Goal: Task Accomplishment & Management: Complete application form

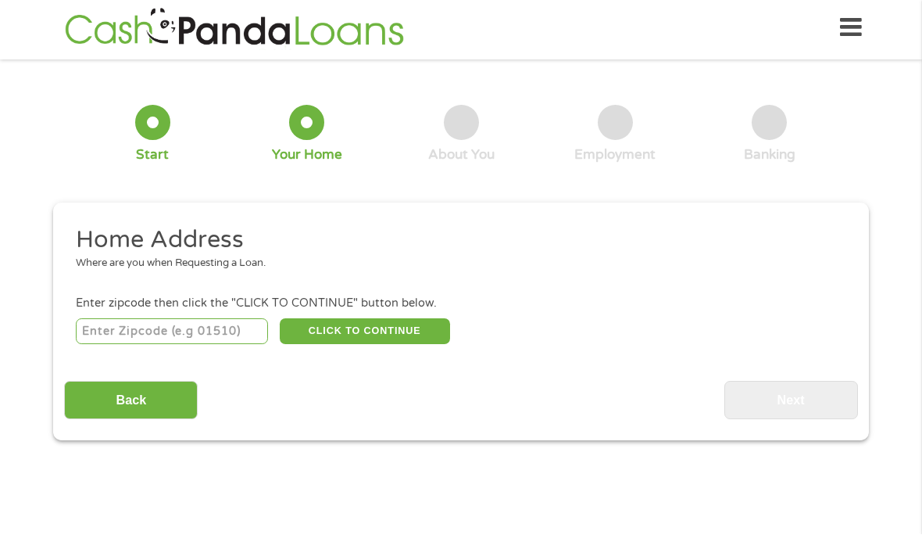
scroll to position [4, 0]
click at [88, 270] on div "Where are you when Requesting a Loan." at bounding box center [456, 264] width 760 height 16
click at [109, 336] on input "number" at bounding box center [172, 331] width 193 height 27
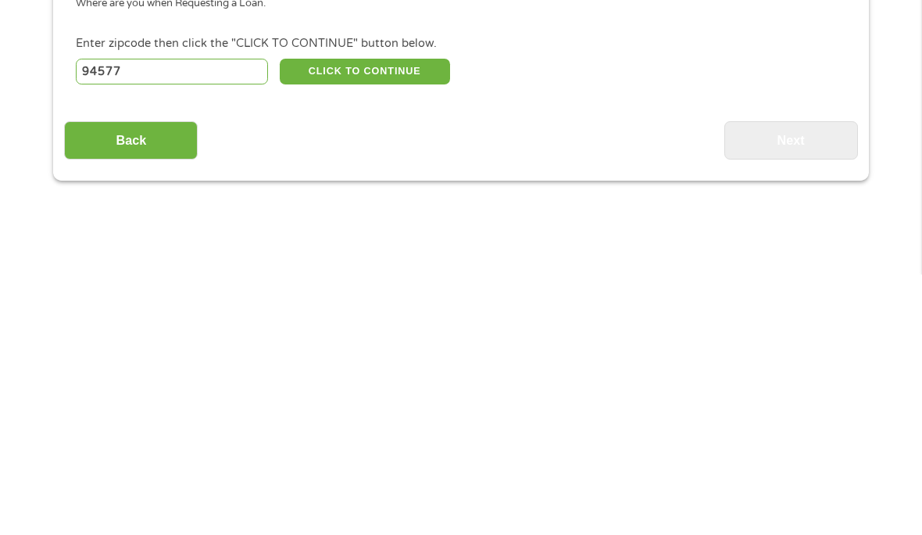
type input "94577"
click at [341, 319] on button "CLICK TO CONTINUE" at bounding box center [365, 332] width 170 height 27
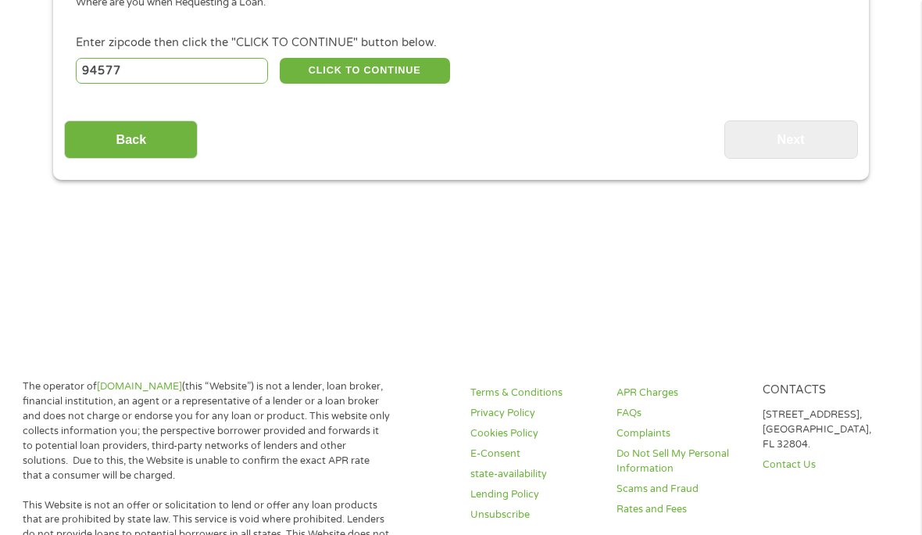
type input "94577"
type input "San Leandro"
select select "[US_STATE]"
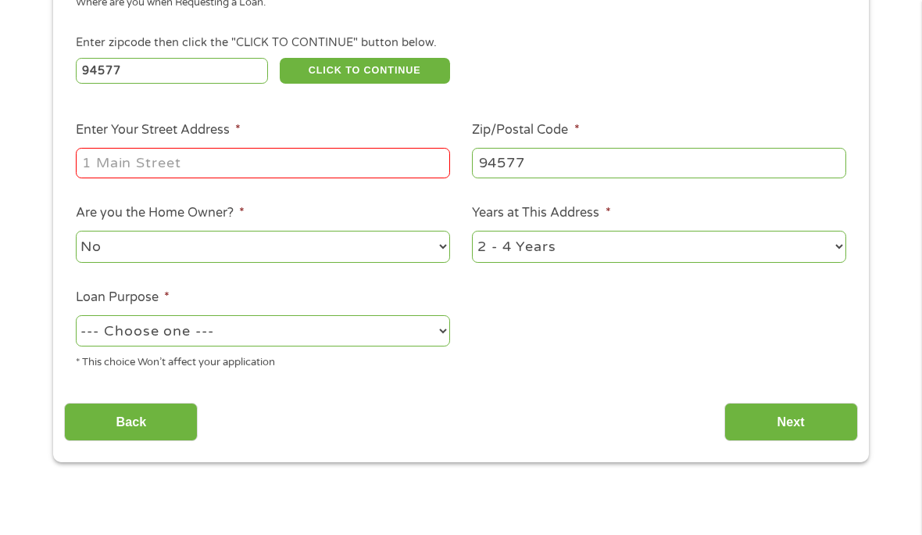
click at [135, 177] on input "Enter Your Street Address *" at bounding box center [263, 163] width 374 height 30
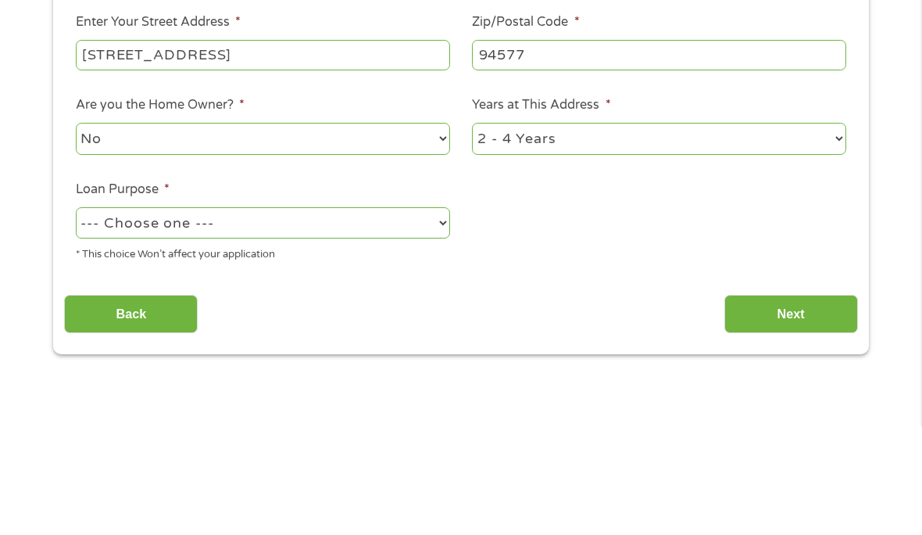
type input "[STREET_ADDRESS]"
click at [492, 231] on select "1 Year or less 1 - 2 Years 2 - 4 Years Over 4 Years" at bounding box center [659, 247] width 374 height 32
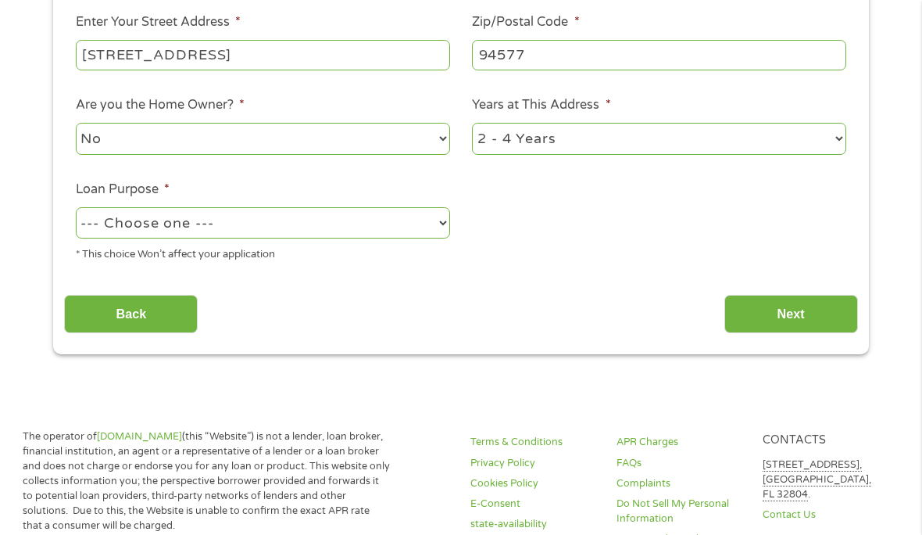
select select "24months"
click at [77, 239] on select "--- Choose one --- Pay Bills Debt Consolidation Home Improvement Major Purchase…" at bounding box center [263, 223] width 374 height 32
select select "shorttermcash"
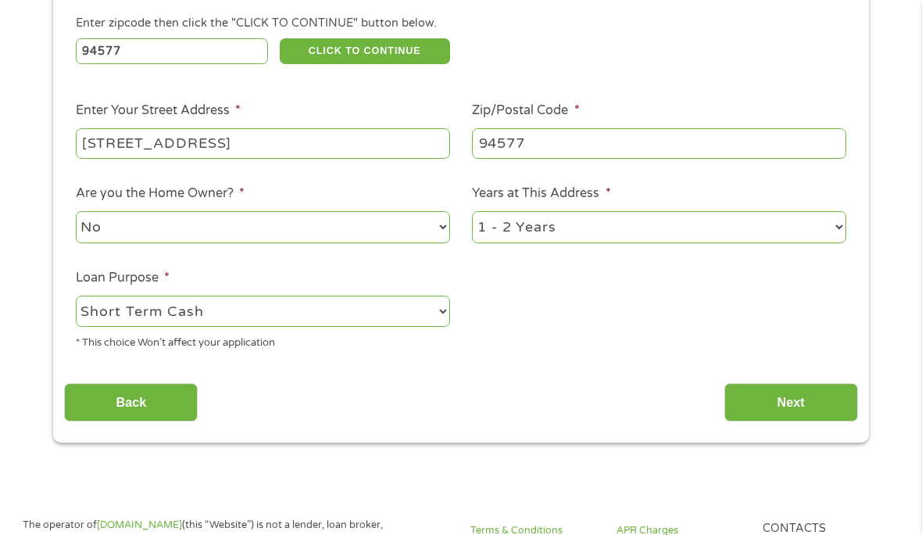
scroll to position [286, 0]
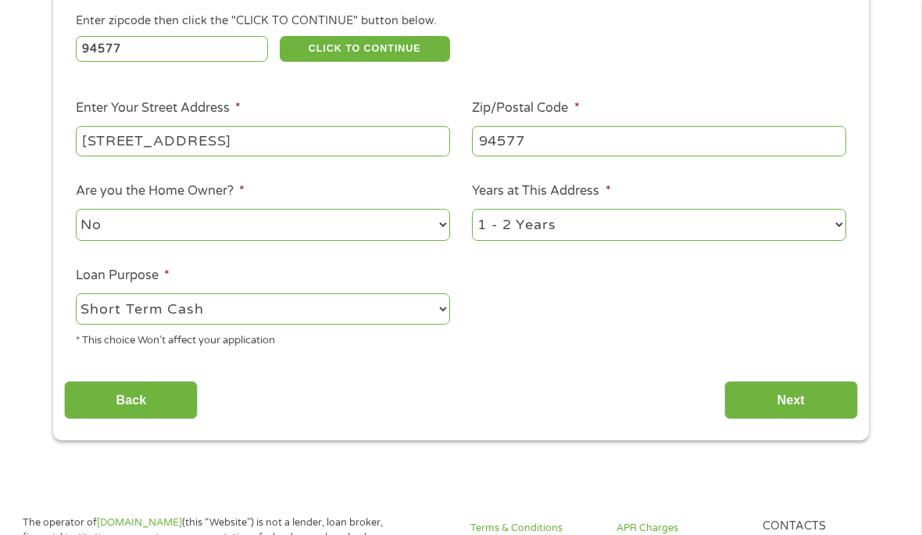
click at [768, 408] on input "Next" at bounding box center [792, 400] width 134 height 38
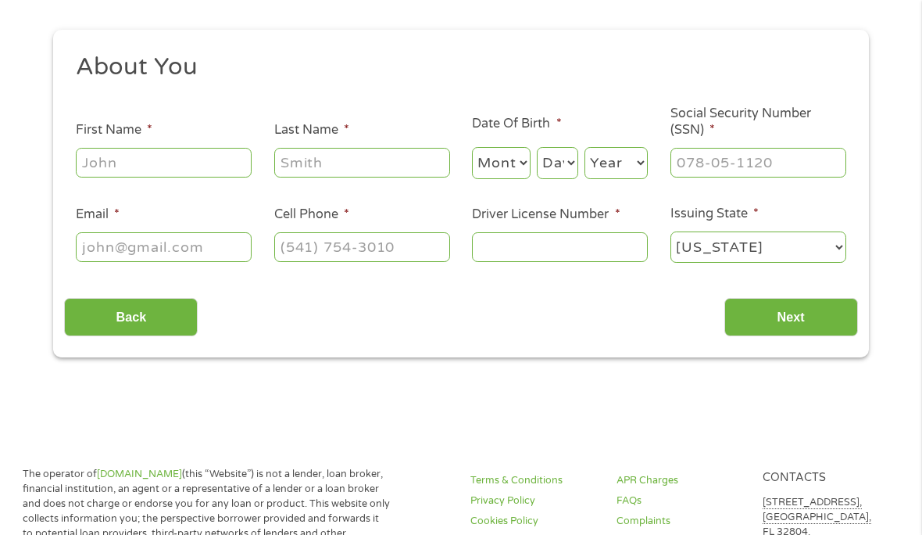
scroll to position [4, 0]
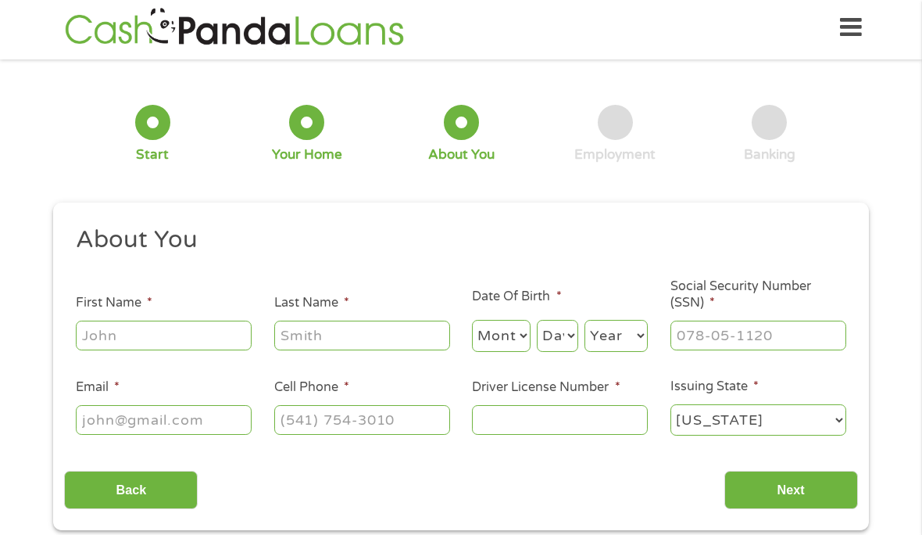
click at [107, 346] on input "First Name *" at bounding box center [164, 335] width 176 height 30
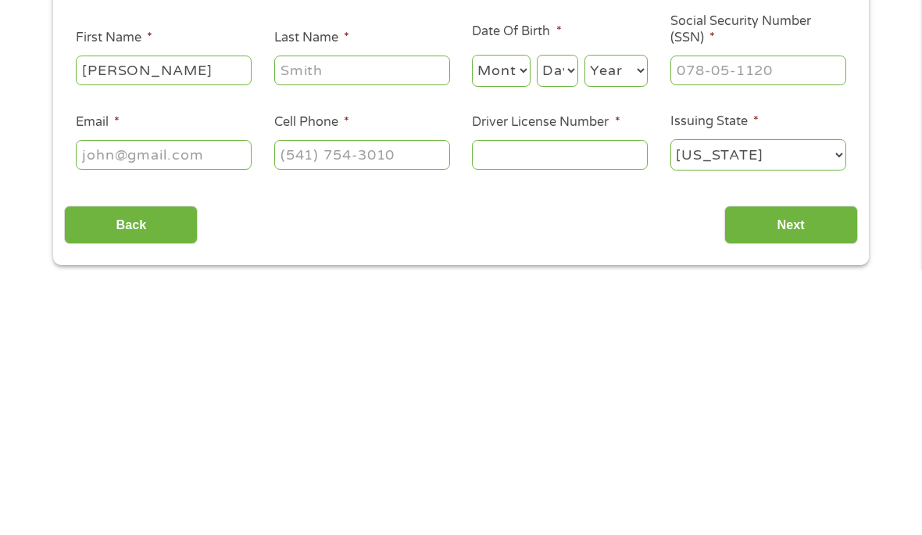
type input "[PERSON_NAME]"
click at [313, 320] on input "Last Name *" at bounding box center [362, 335] width 176 height 30
type input "[PERSON_NAME]"
click at [499, 320] on select "Month 1 2 3 4 5 6 7 8 9 10 11 12" at bounding box center [501, 336] width 59 height 32
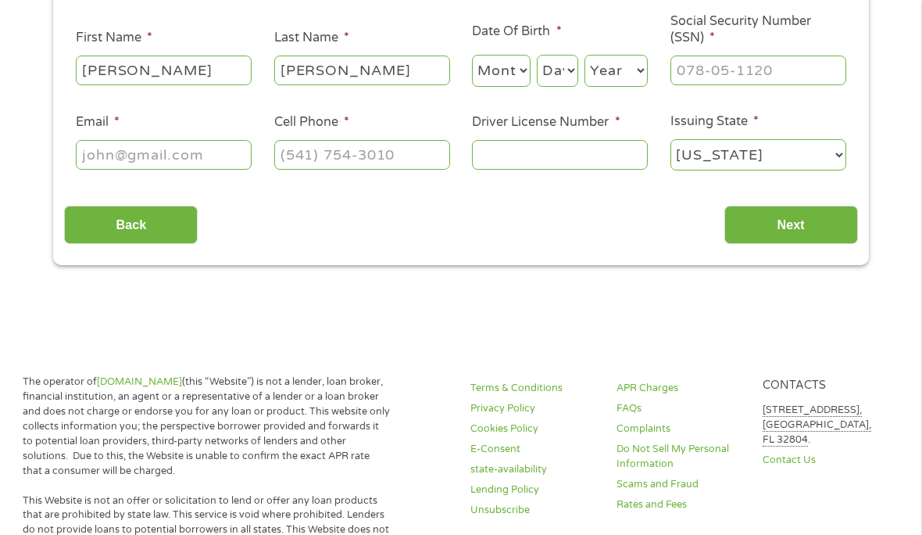
select select "12"
click at [559, 77] on select "Day 1 2 3 4 5 6 7 8 9 10 11 12 13 14 15 16 17 18 19 20 21 22 23 24 25 26 27 28 …" at bounding box center [557, 71] width 41 height 32
select select "27"
click at [609, 81] on select "Year [DATE] 2006 2005 2004 2003 2002 2001 2000 1999 1998 1997 1996 1995 1994 19…" at bounding box center [616, 71] width 63 height 32
select select "1964"
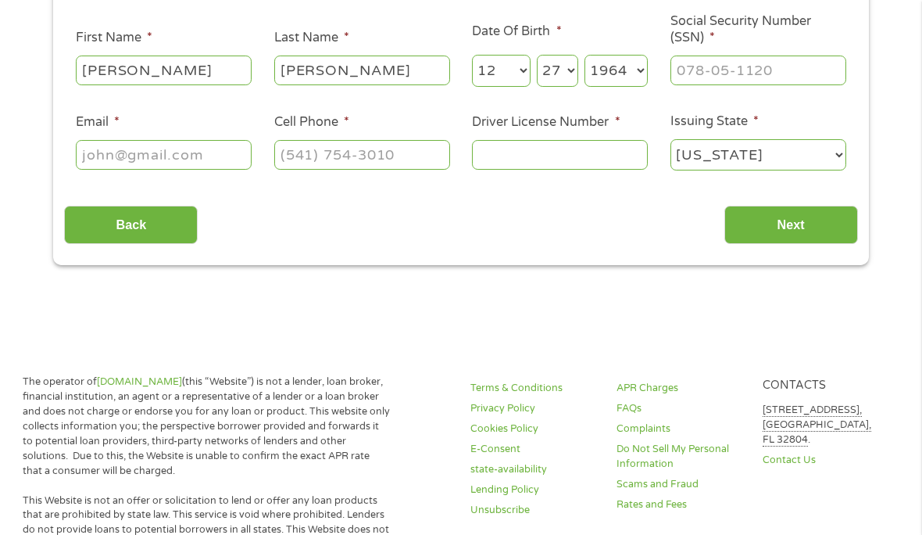
click at [690, 85] on input "Social Security Number (SSN) *" at bounding box center [759, 70] width 176 height 30
type input "567-25-1630"
click at [96, 170] on input "Email *" at bounding box center [164, 155] width 176 height 30
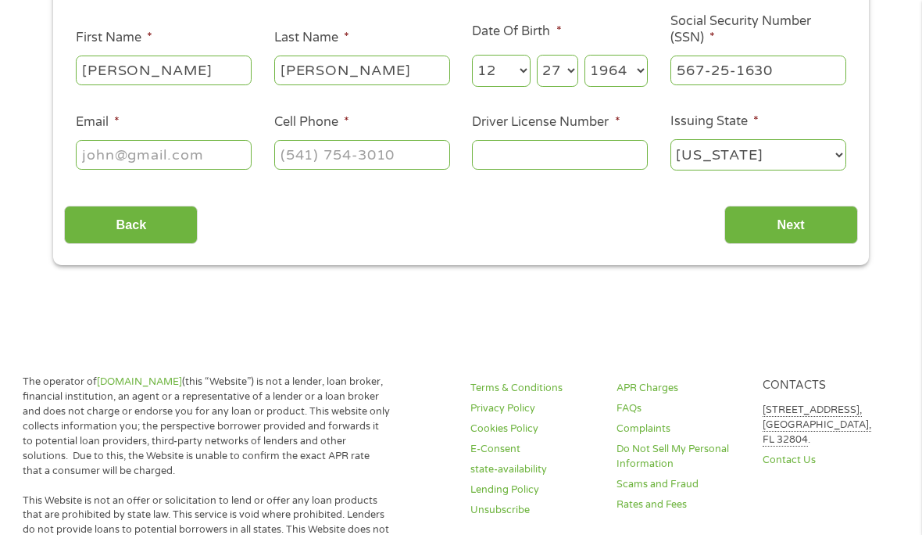
scroll to position [268, 0]
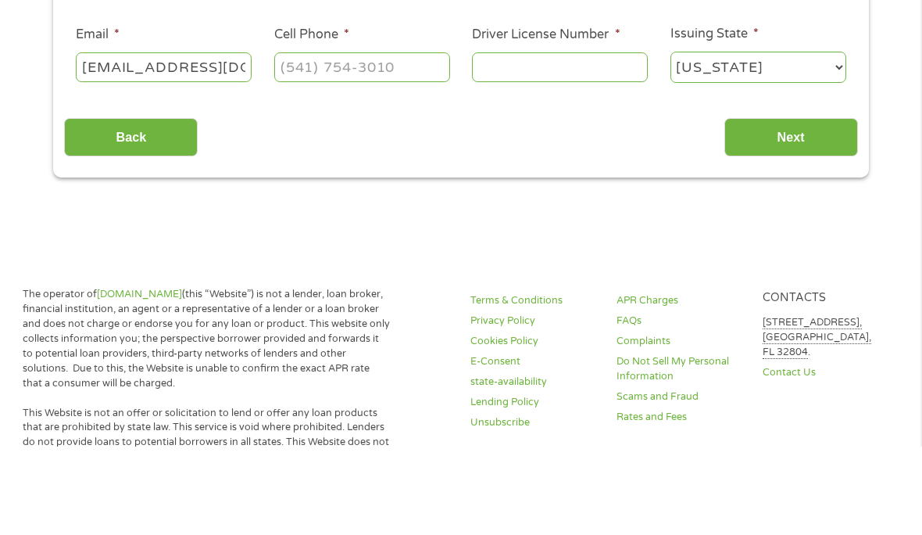
type input "[EMAIL_ADDRESS][DOMAIN_NAME]"
click at [302, 141] on input "Cell Phone *" at bounding box center [362, 156] width 176 height 30
type input "[PHONE_NUMBER]"
click at [498, 141] on input "Driver License Number *" at bounding box center [560, 156] width 176 height 30
type input "A3778003"
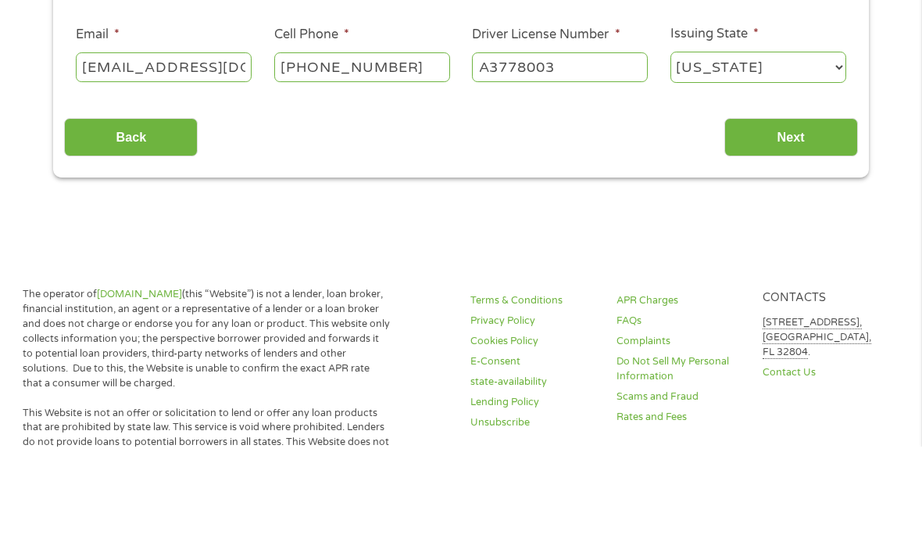
click at [697, 140] on select "[US_STATE] [US_STATE] [US_STATE] [US_STATE] [US_STATE] [US_STATE] [US_STATE] [U…" at bounding box center [759, 156] width 176 height 32
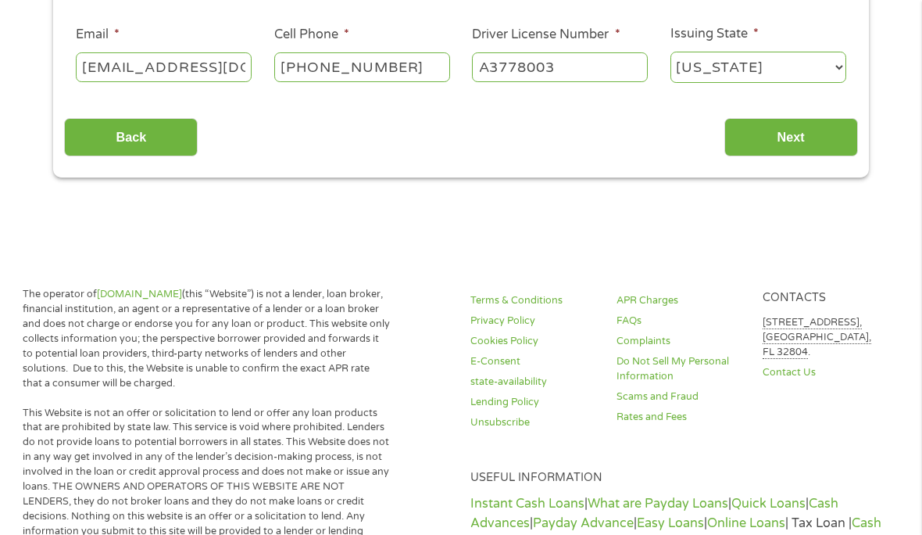
click at [775, 156] on input "Next" at bounding box center [792, 137] width 134 height 38
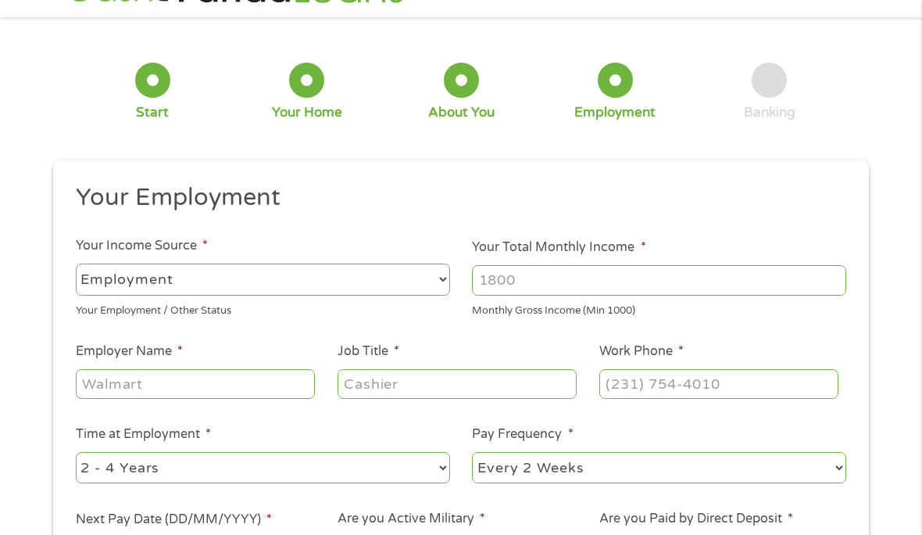
scroll to position [4, 0]
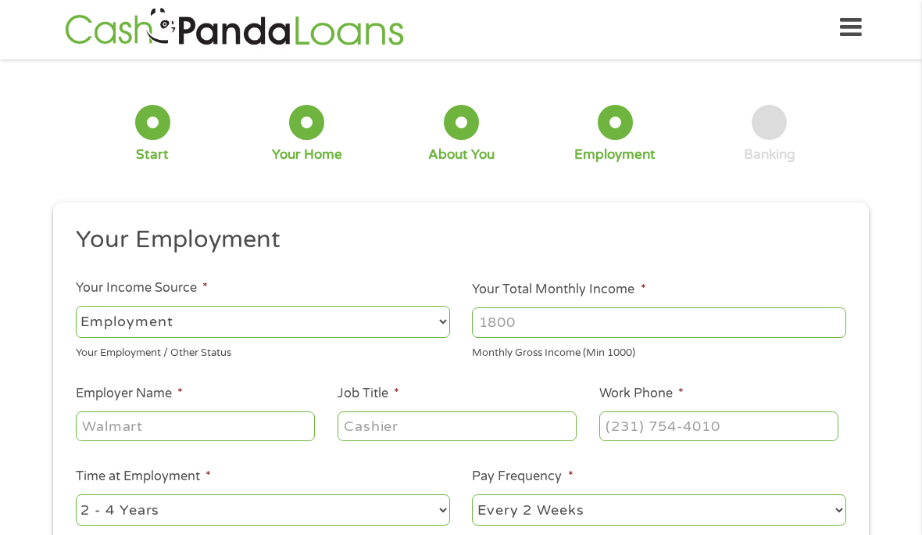
click at [491, 324] on input "Your Total Monthly Income *" at bounding box center [659, 322] width 374 height 30
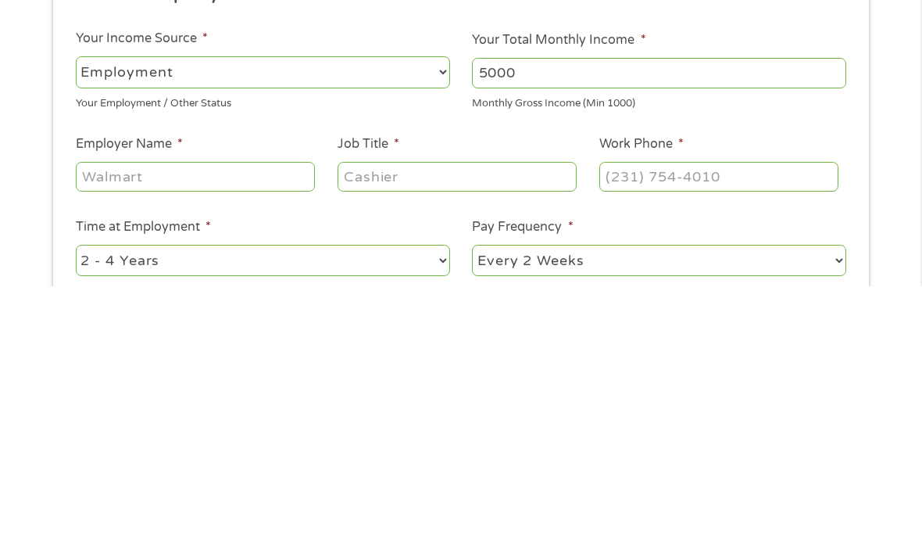
scroll to position [253, 0]
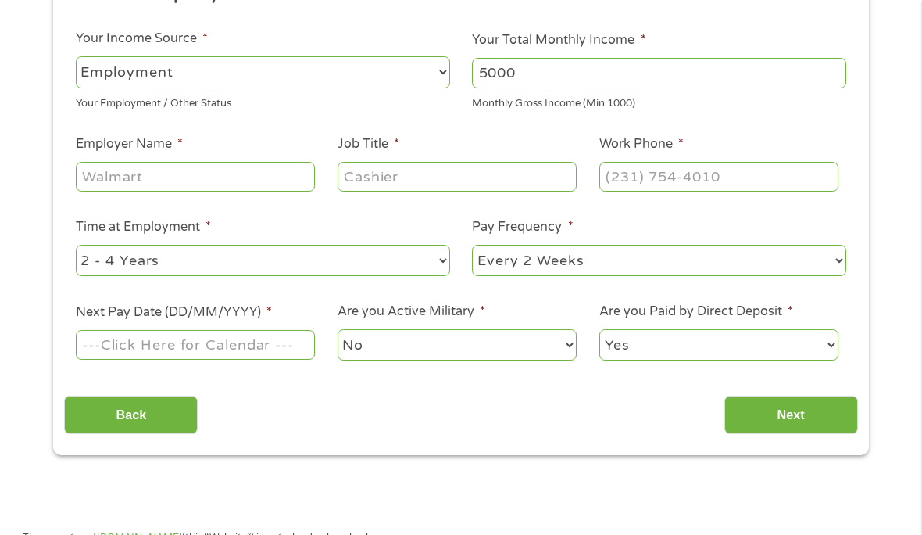
type input "5000"
click at [96, 192] on input "Employer Name *" at bounding box center [195, 177] width 239 height 30
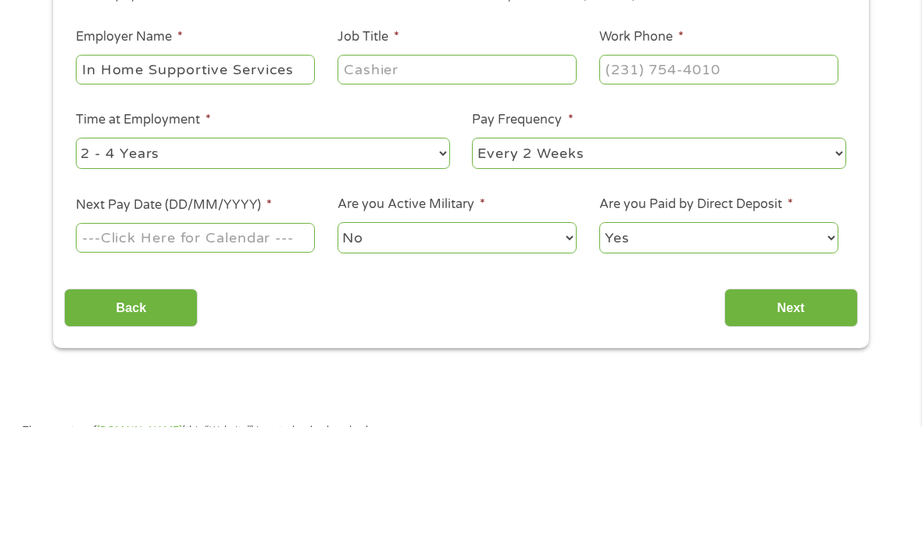
type input "In Home Supportive Services"
click at [363, 163] on input "Job Title *" at bounding box center [457, 178] width 239 height 30
type input "Caregiver"
click at [635, 163] on input "Work Phone *" at bounding box center [719, 178] width 239 height 30
type input "[PHONE_NUMBER]"
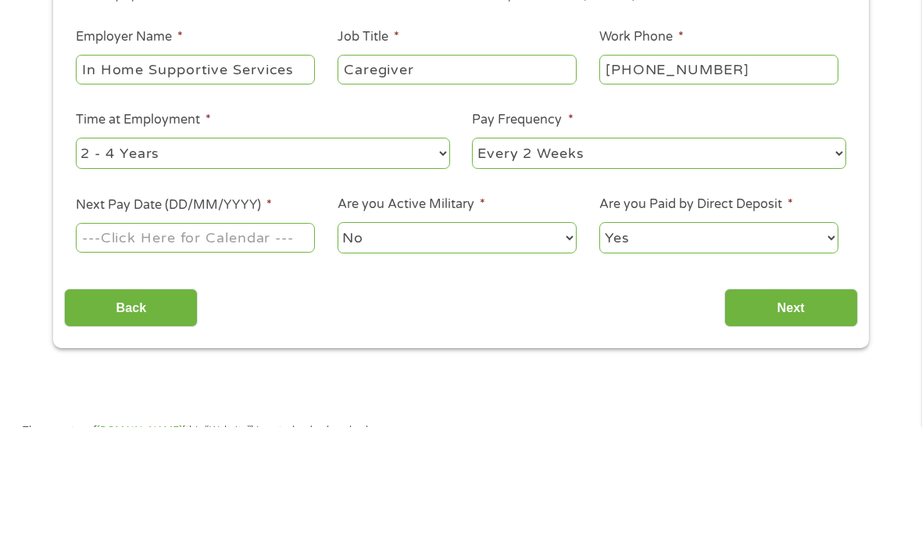
scroll to position [360, 0]
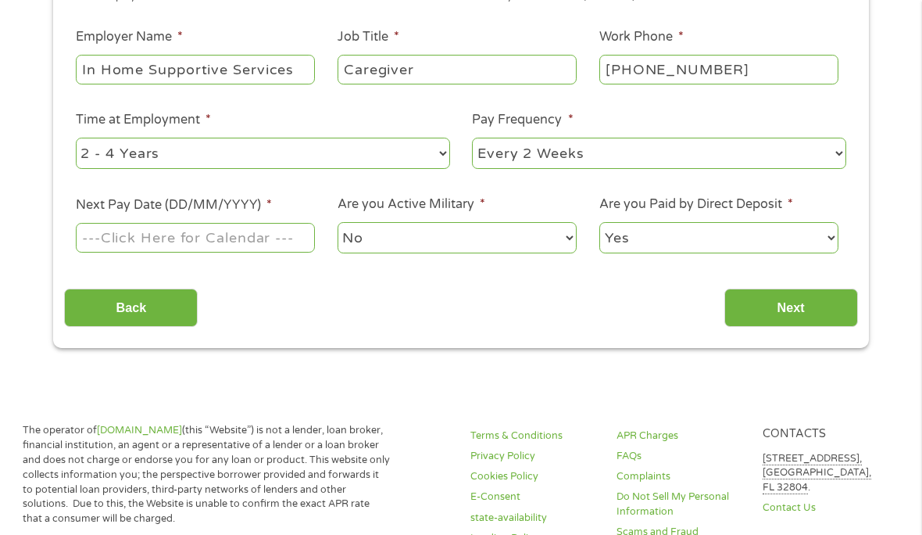
click at [111, 170] on select "--- Choose one --- 1 Year or less 1 - 2 Years 2 - 4 Years Over 4 Years" at bounding box center [263, 154] width 374 height 32
select select "60months"
click at [501, 169] on select "--- Choose one --- Every 2 Weeks Every Week Monthly Semi-Monthly" at bounding box center [659, 154] width 374 height 32
select select "semimonthly"
click at [124, 252] on input "Next Pay Date (DD/MM/YYYY) *" at bounding box center [195, 238] width 239 height 30
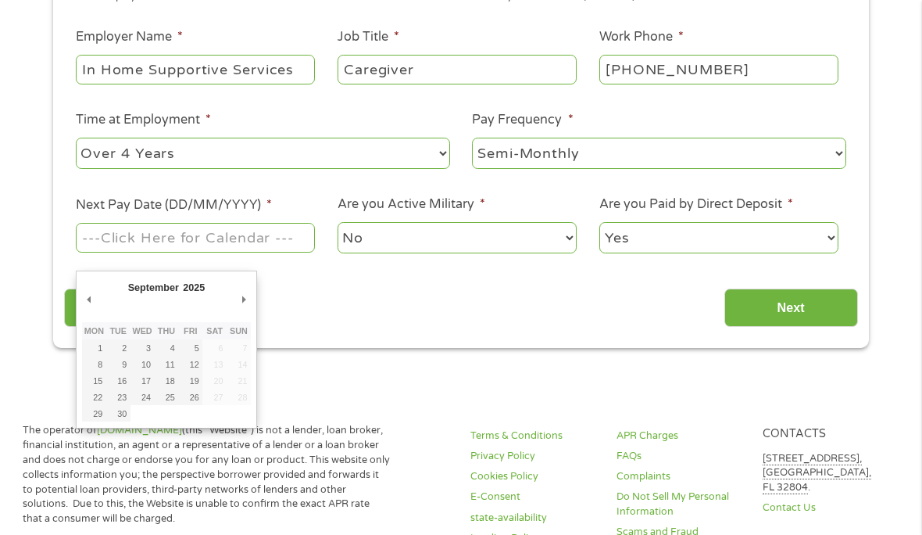
type input "[DATE]"
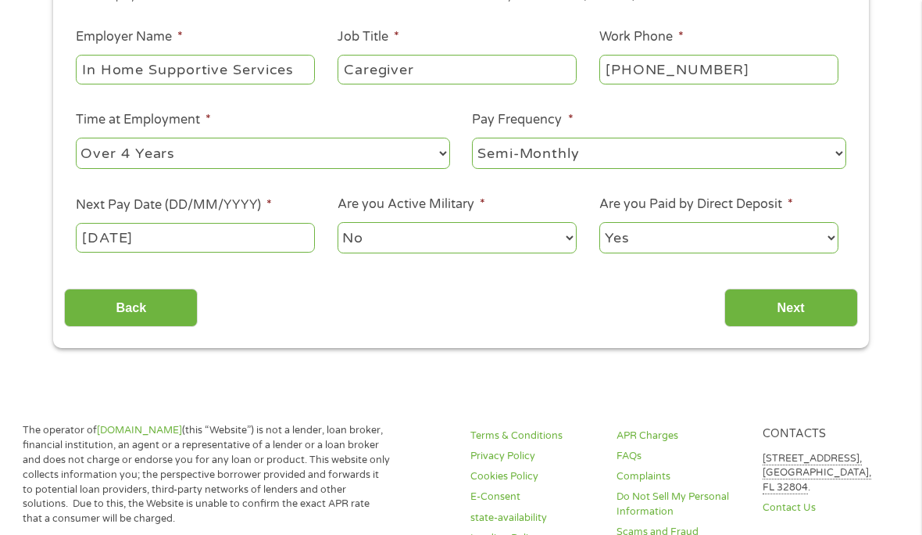
click at [385, 247] on select "No Yes" at bounding box center [457, 238] width 239 height 32
click at [771, 327] on input "Next" at bounding box center [792, 307] width 134 height 38
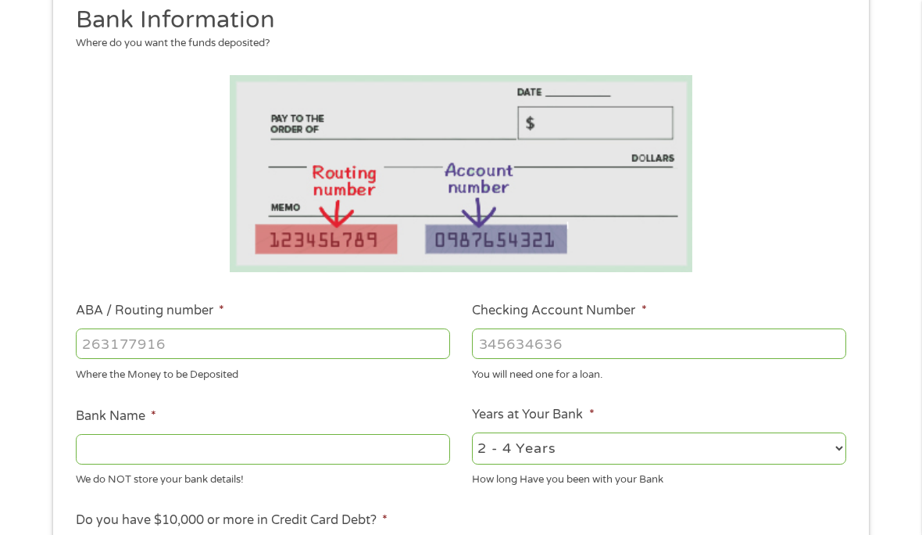
scroll to position [228, 0]
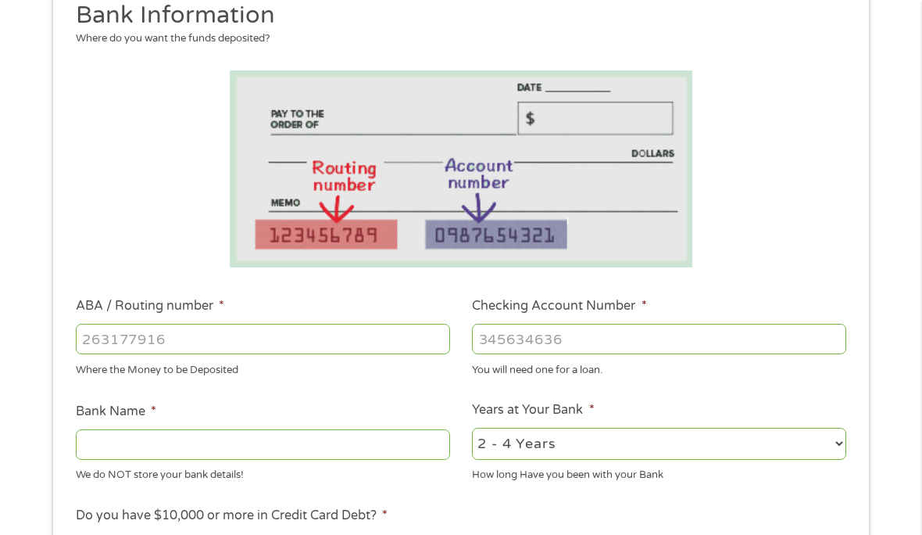
click at [111, 353] on input "ABA / Routing number *" at bounding box center [263, 339] width 374 height 30
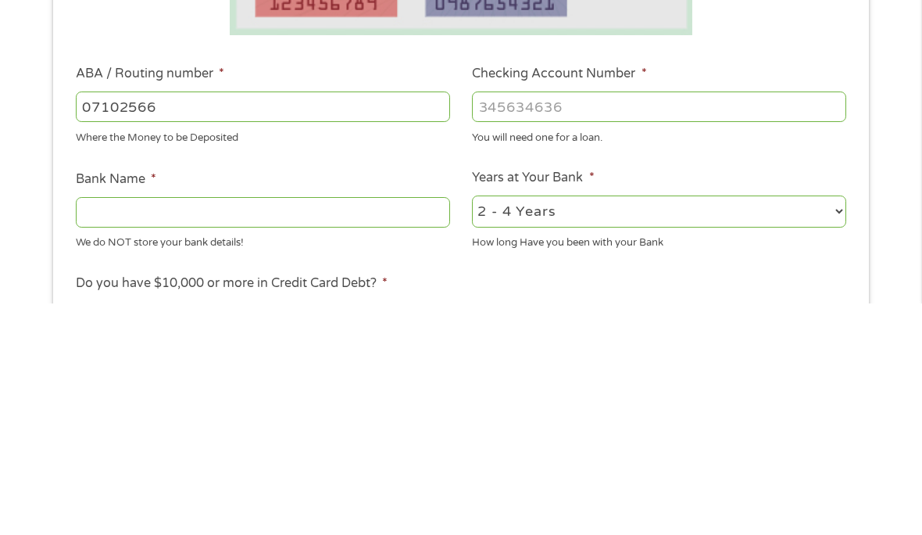
type input "071025661"
type input "BMO [PERSON_NAME] BANK NA"
type input "071025661"
click at [495, 324] on input "Checking Account Number *" at bounding box center [659, 339] width 374 height 30
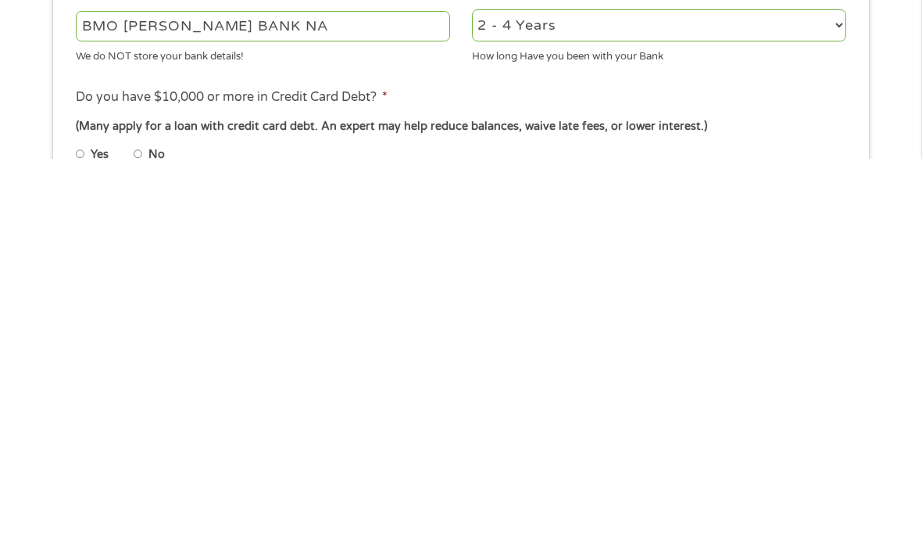
scroll to position [646, 0]
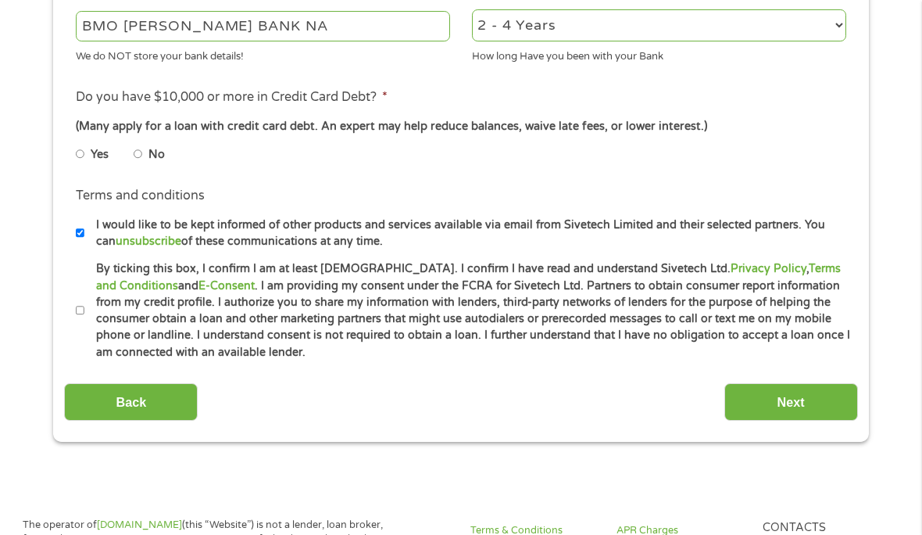
type input "4848122023"
click at [143, 166] on input "No" at bounding box center [138, 153] width 9 height 25
radio input "true"
click at [85, 323] on input "By ticking this box, I confirm I am at least [DEMOGRAPHIC_DATA]. I confirm I ha…" at bounding box center [80, 310] width 9 height 25
checkbox input "true"
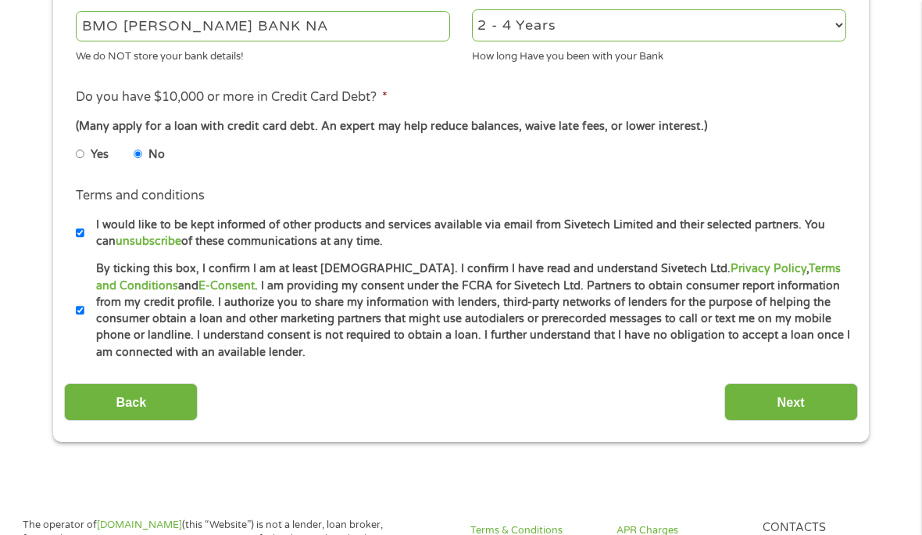
click at [781, 421] on input "Next" at bounding box center [792, 402] width 134 height 38
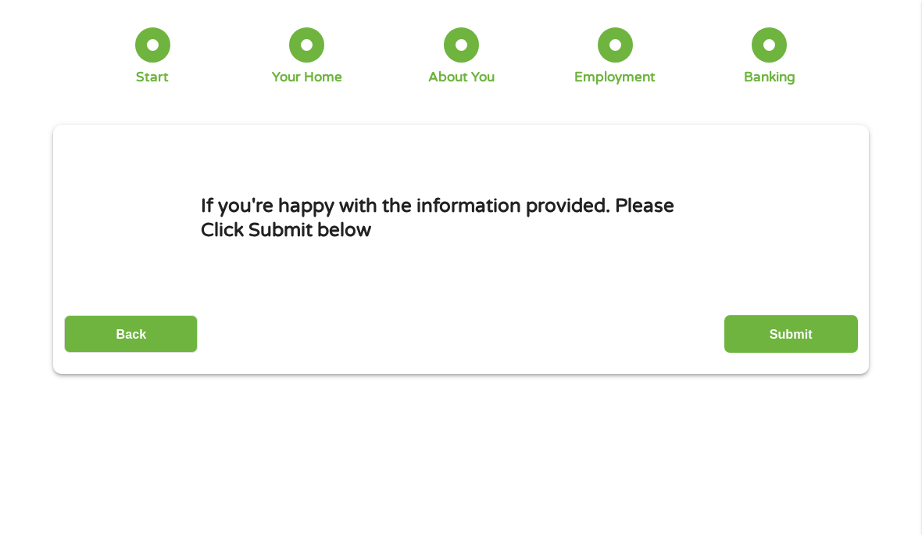
scroll to position [4, 0]
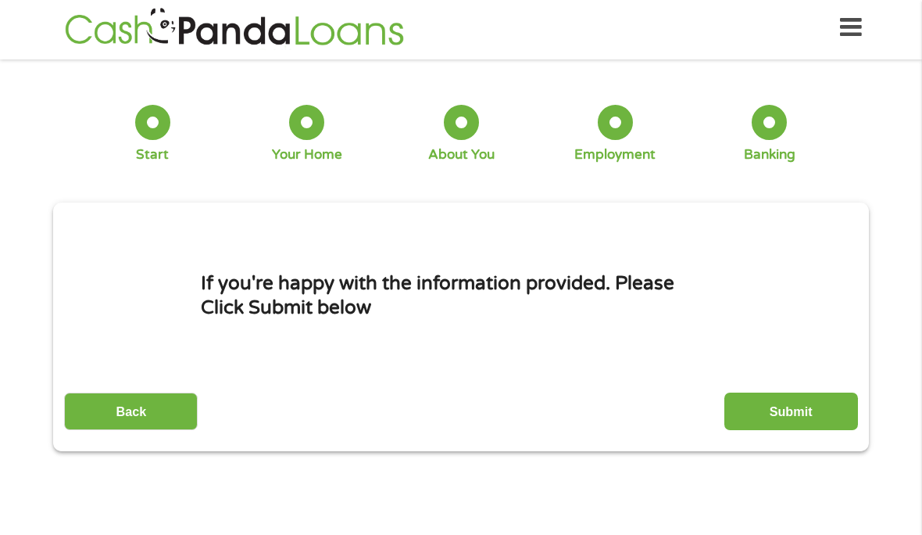
click at [768, 418] on input "Submit" at bounding box center [792, 411] width 134 height 38
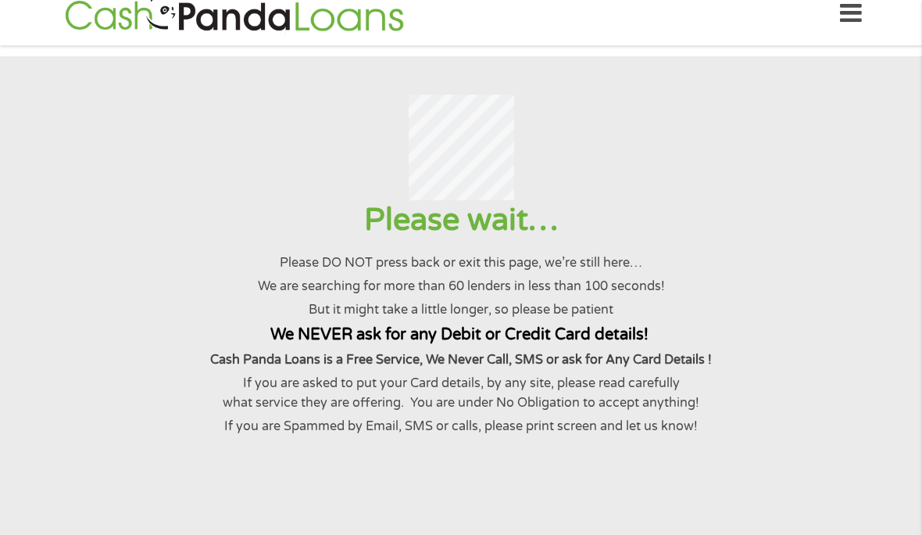
scroll to position [16, 0]
